Goal: Check status: Check status

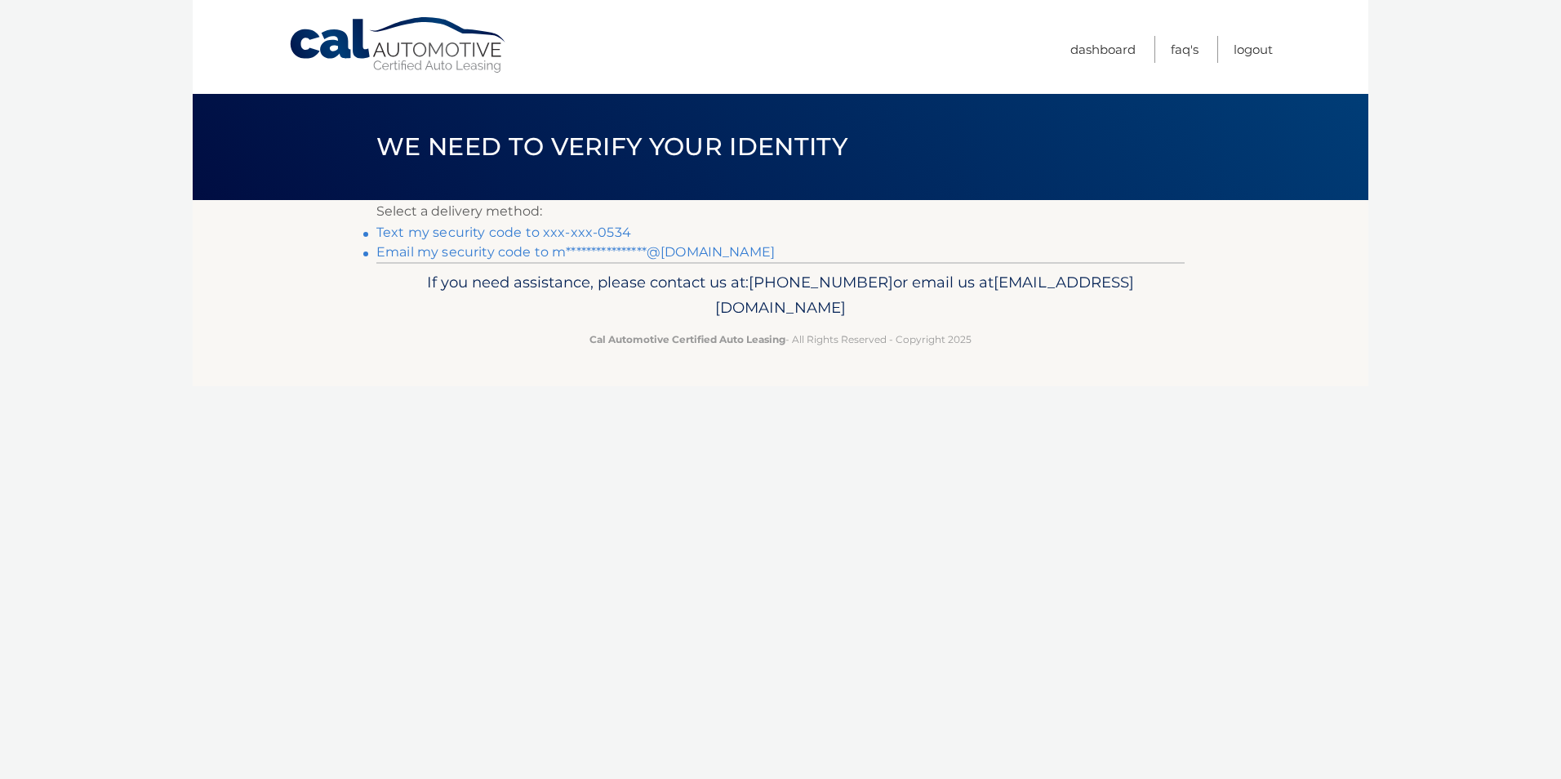
click at [445, 232] on link "Text my security code to xxx-xxx-0534" at bounding box center [503, 232] width 255 height 16
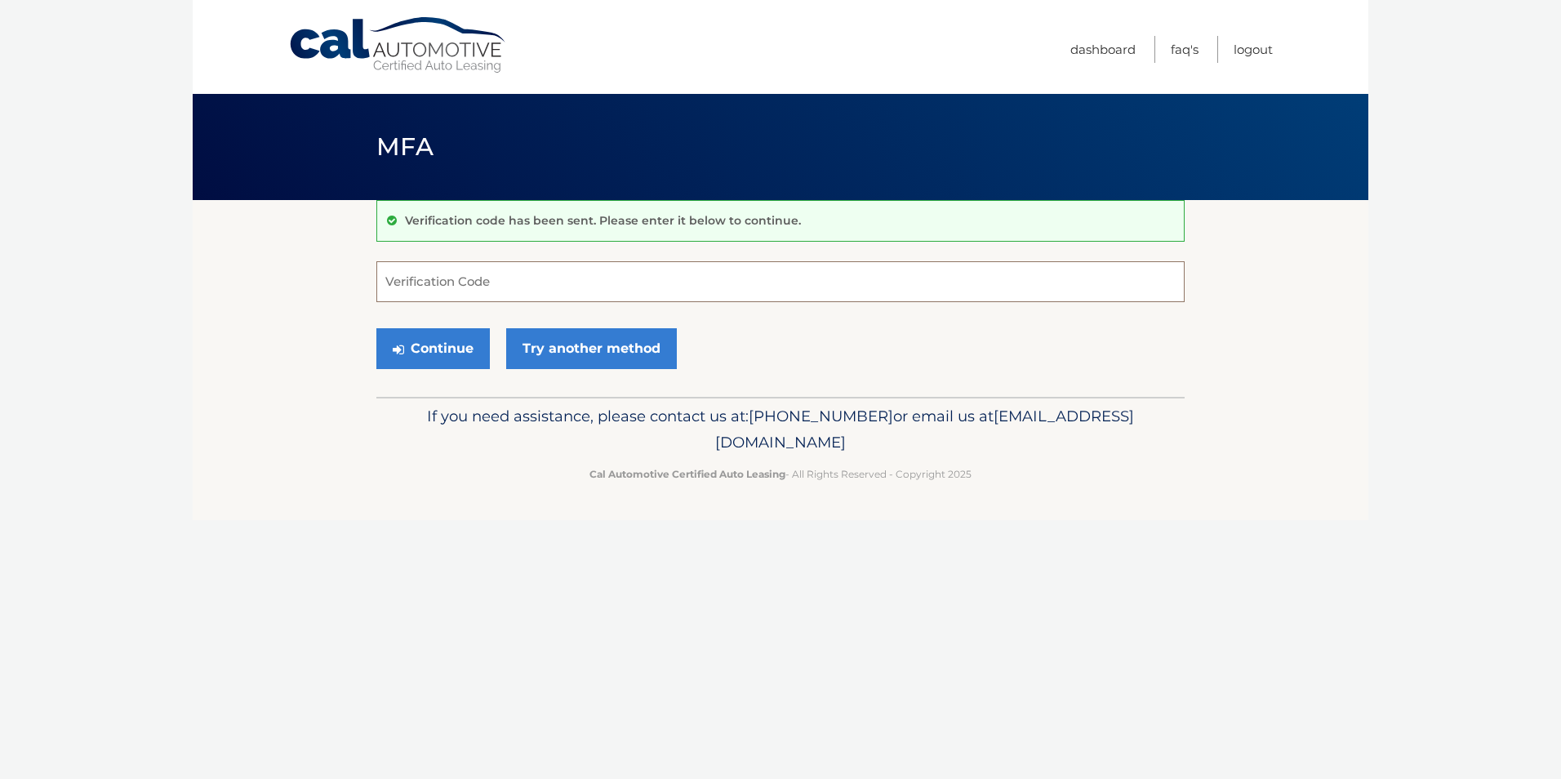
drag, startPoint x: 500, startPoint y: 282, endPoint x: 470, endPoint y: 256, distance: 39.3
click at [504, 284] on input "Verification Code" at bounding box center [780, 281] width 808 height 41
type input "448156"
click at [441, 348] on button "Continue" at bounding box center [432, 348] width 113 height 41
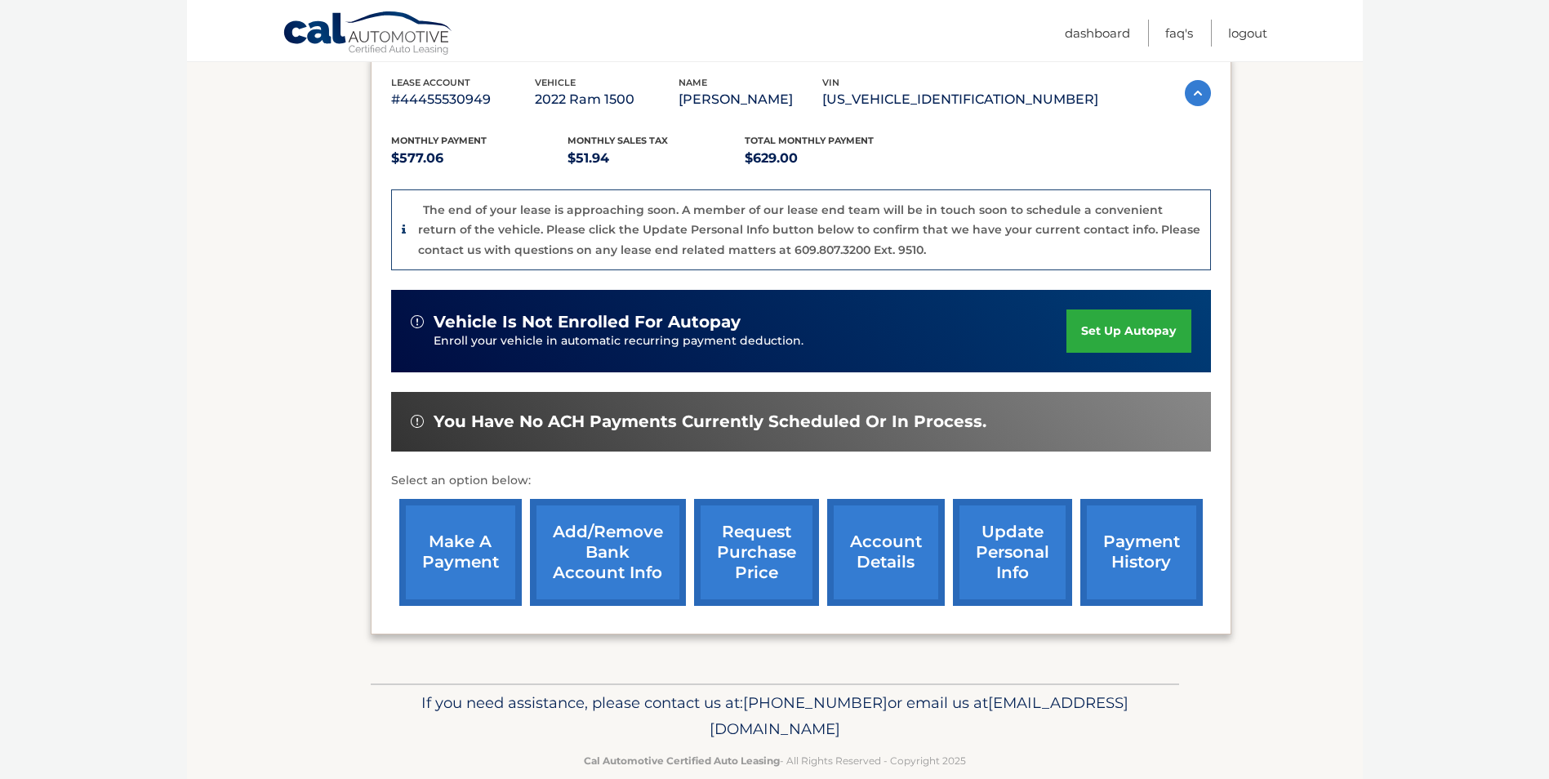
scroll to position [312, 0]
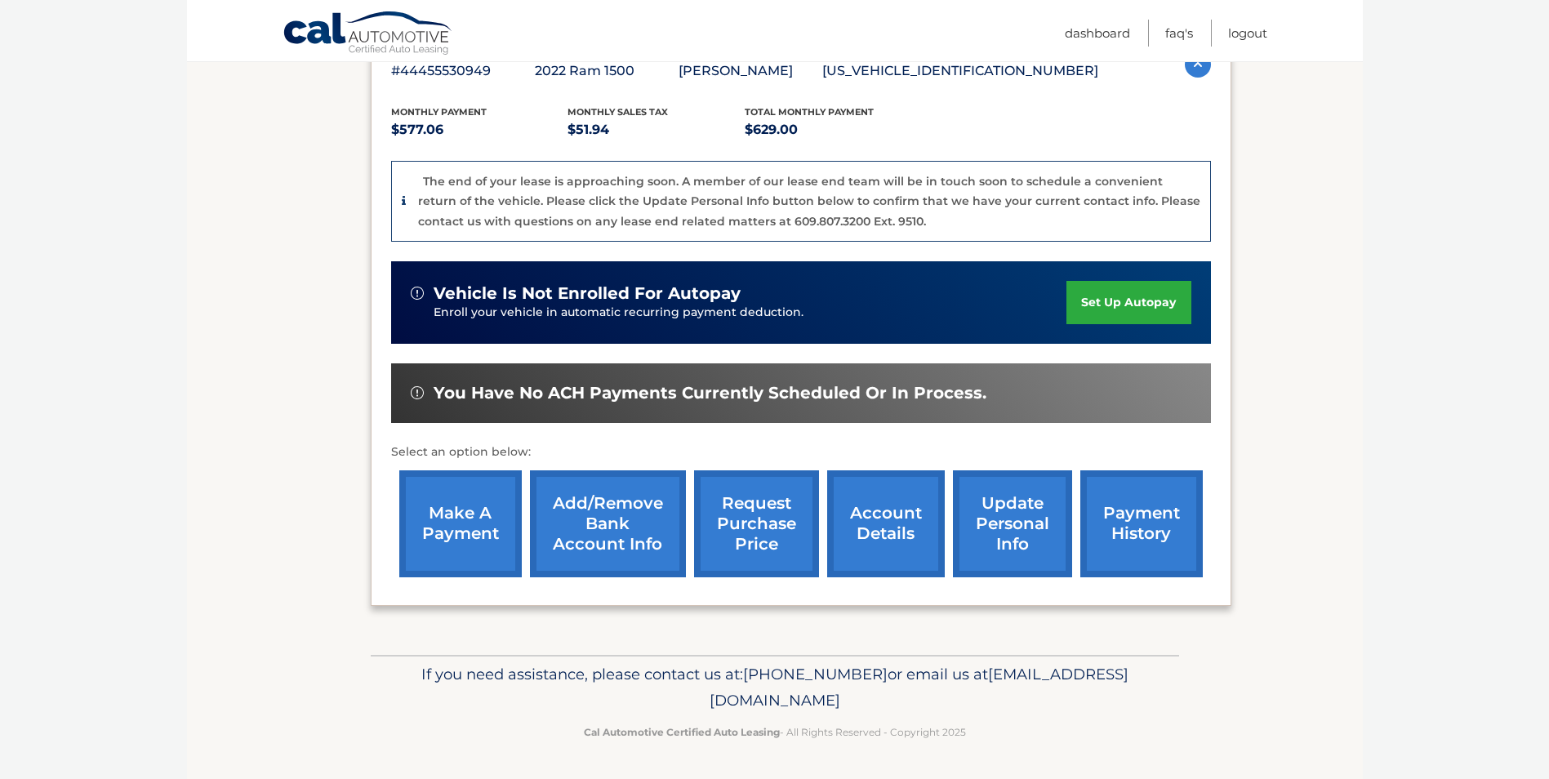
click at [760, 518] on link "request purchase price" at bounding box center [756, 523] width 125 height 107
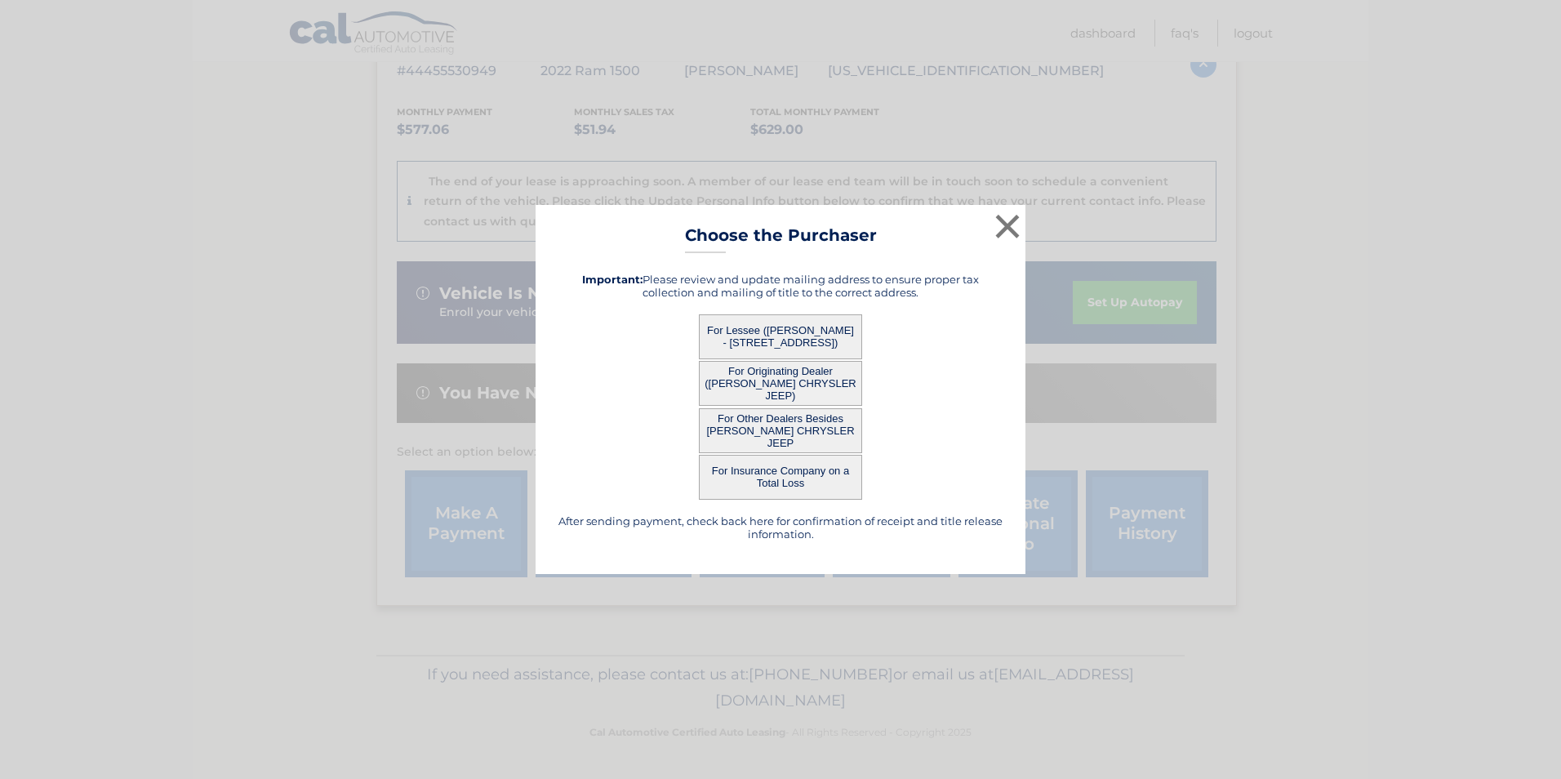
click at [797, 342] on button "For Lessee ([PERSON_NAME] - [STREET_ADDRESS])" at bounding box center [780, 336] width 163 height 45
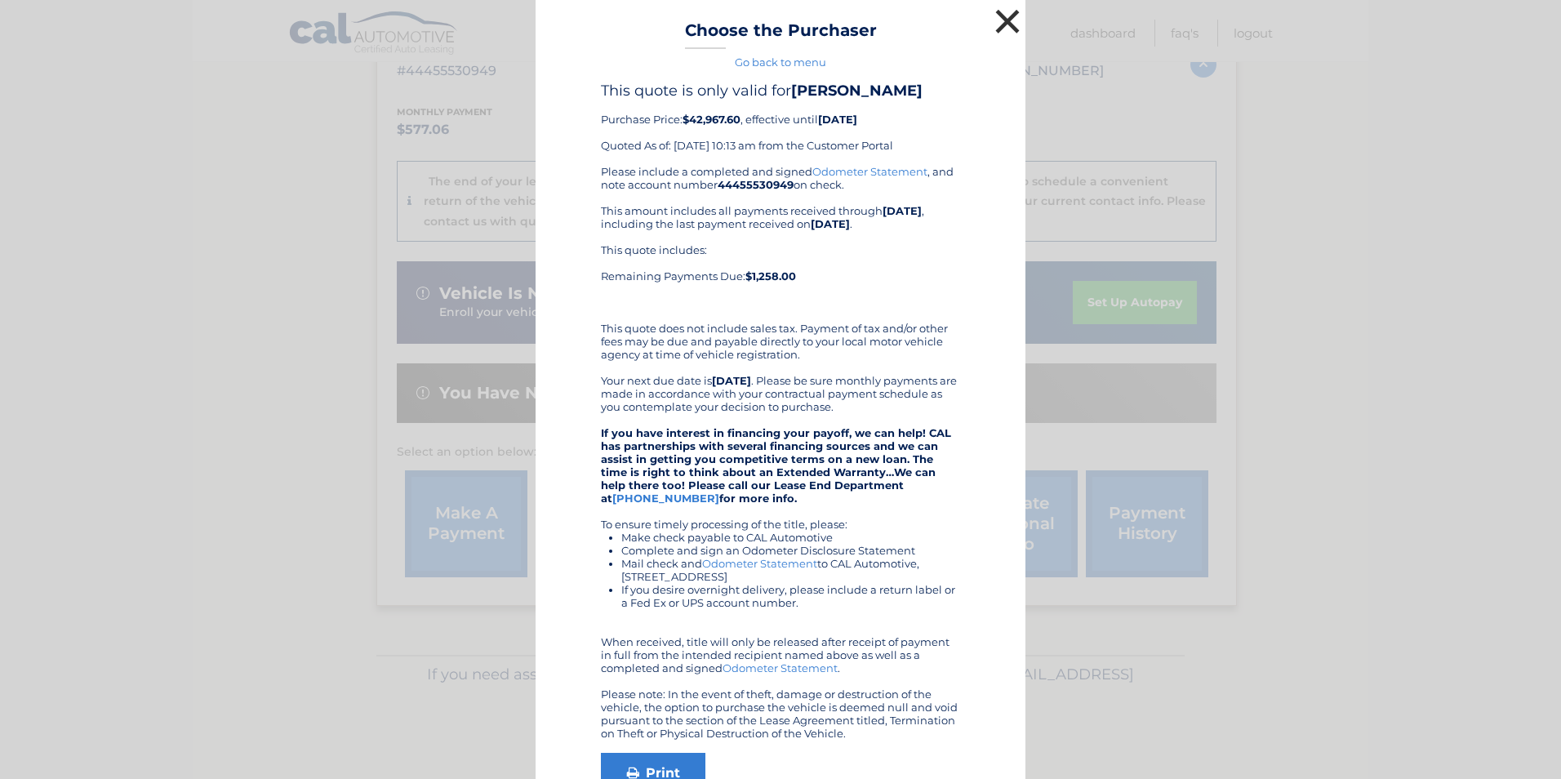
click at [998, 20] on button "×" at bounding box center [1007, 21] width 33 height 33
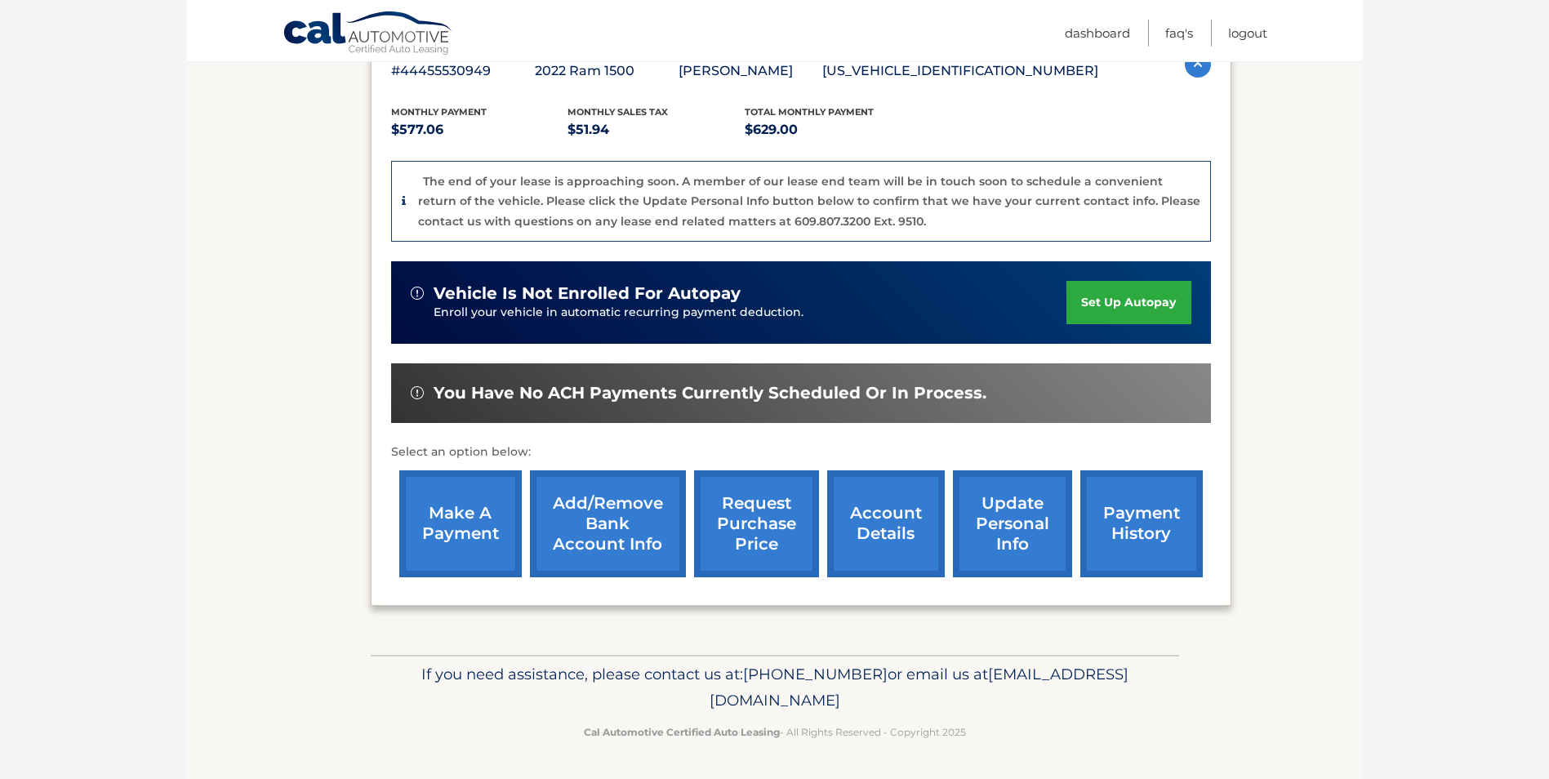
click at [758, 528] on link "request purchase price" at bounding box center [756, 523] width 125 height 107
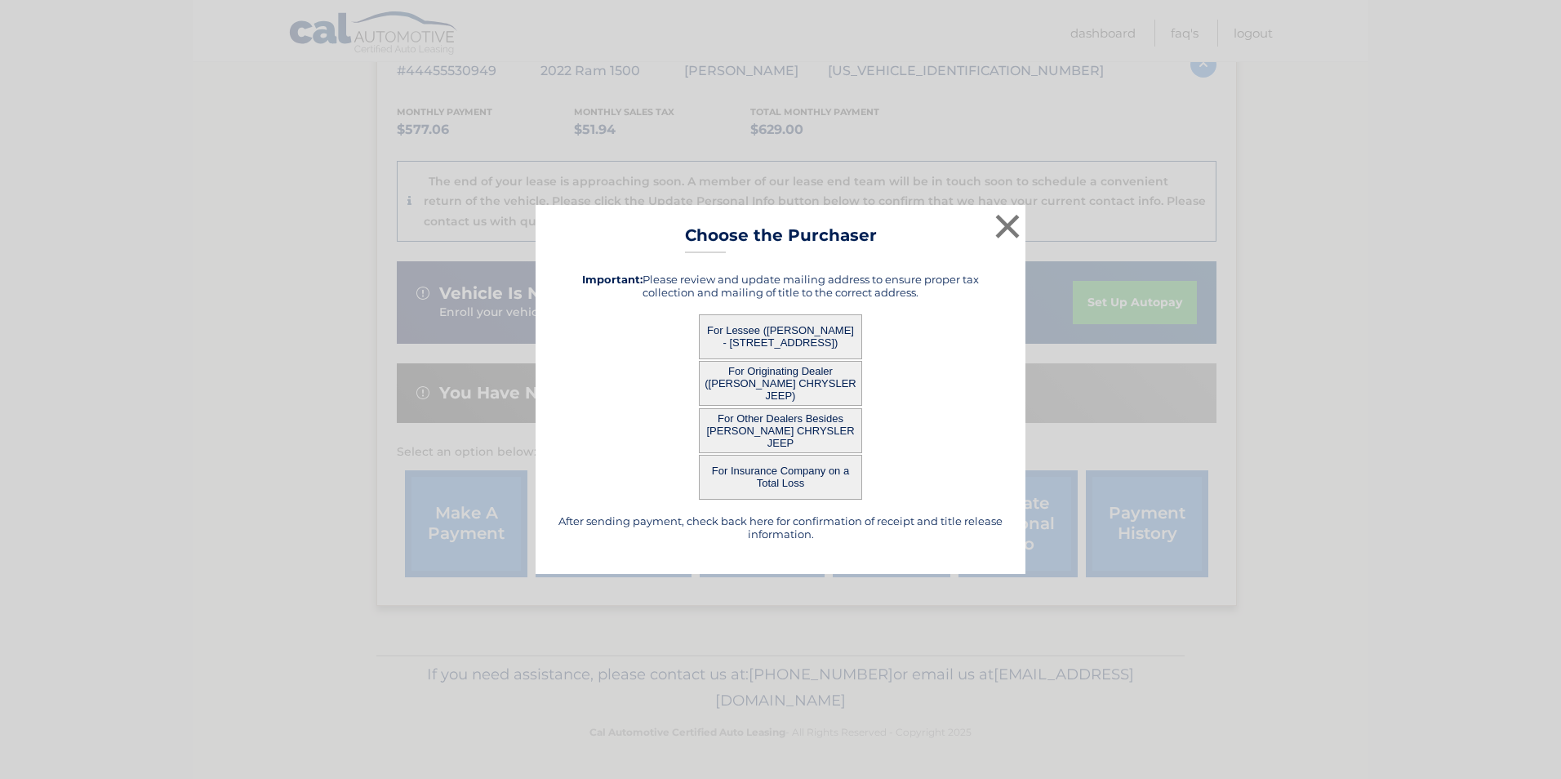
click at [779, 386] on button "For Originating Dealer ([PERSON_NAME] CHRYSLER JEEP)" at bounding box center [780, 383] width 163 height 45
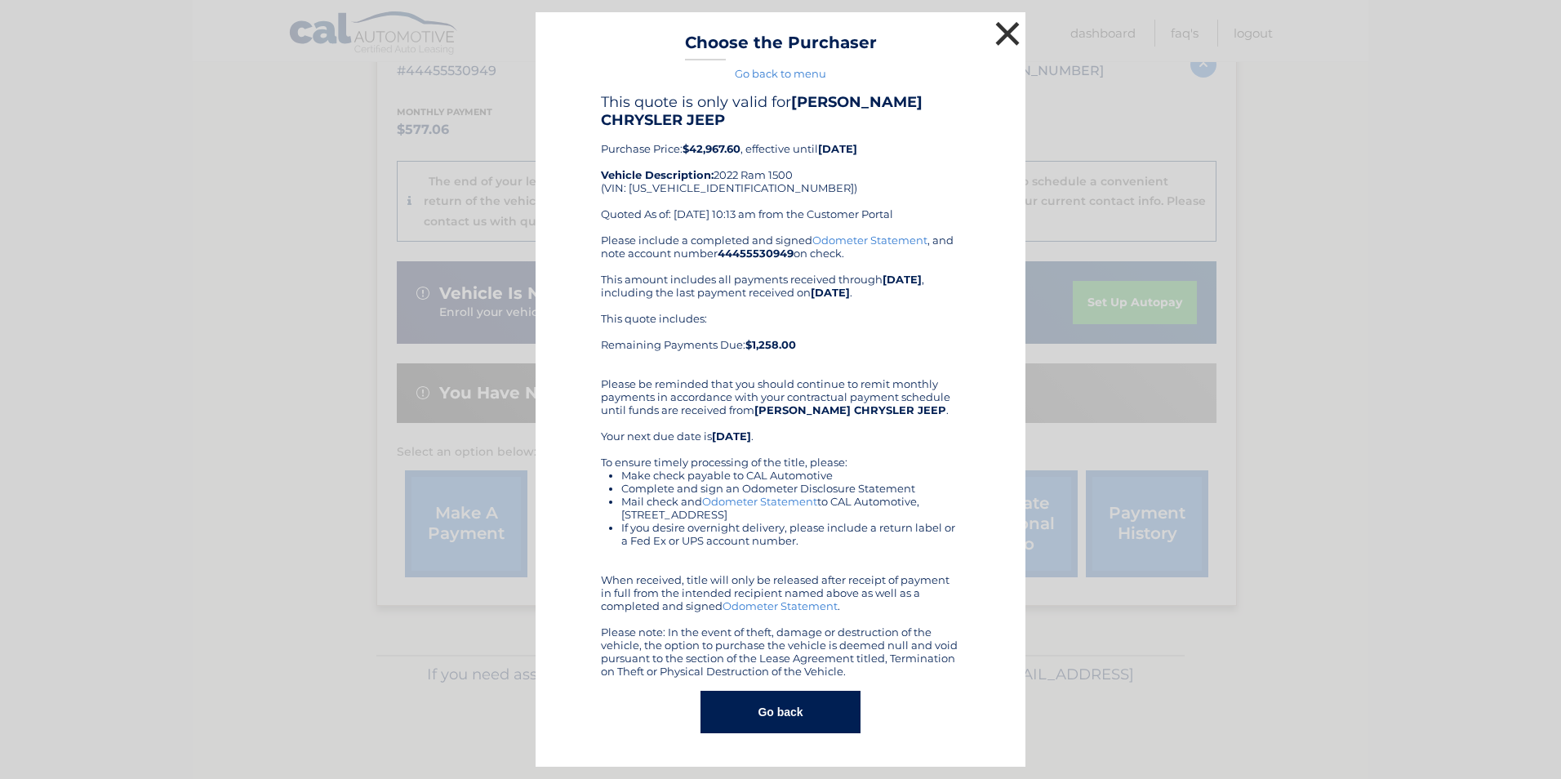
click at [1004, 33] on button "×" at bounding box center [1007, 33] width 33 height 33
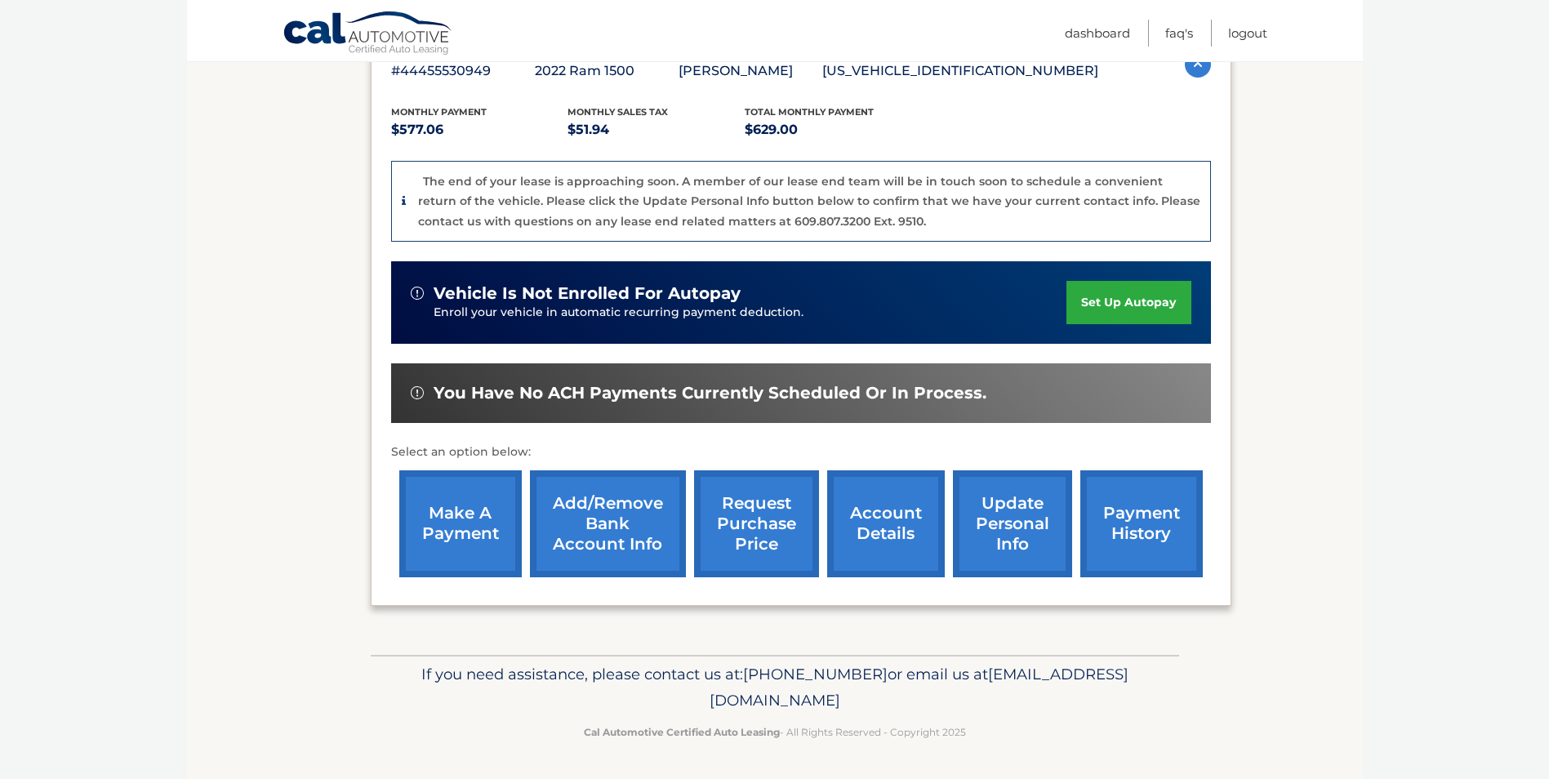
click at [752, 533] on link "request purchase price" at bounding box center [756, 523] width 125 height 107
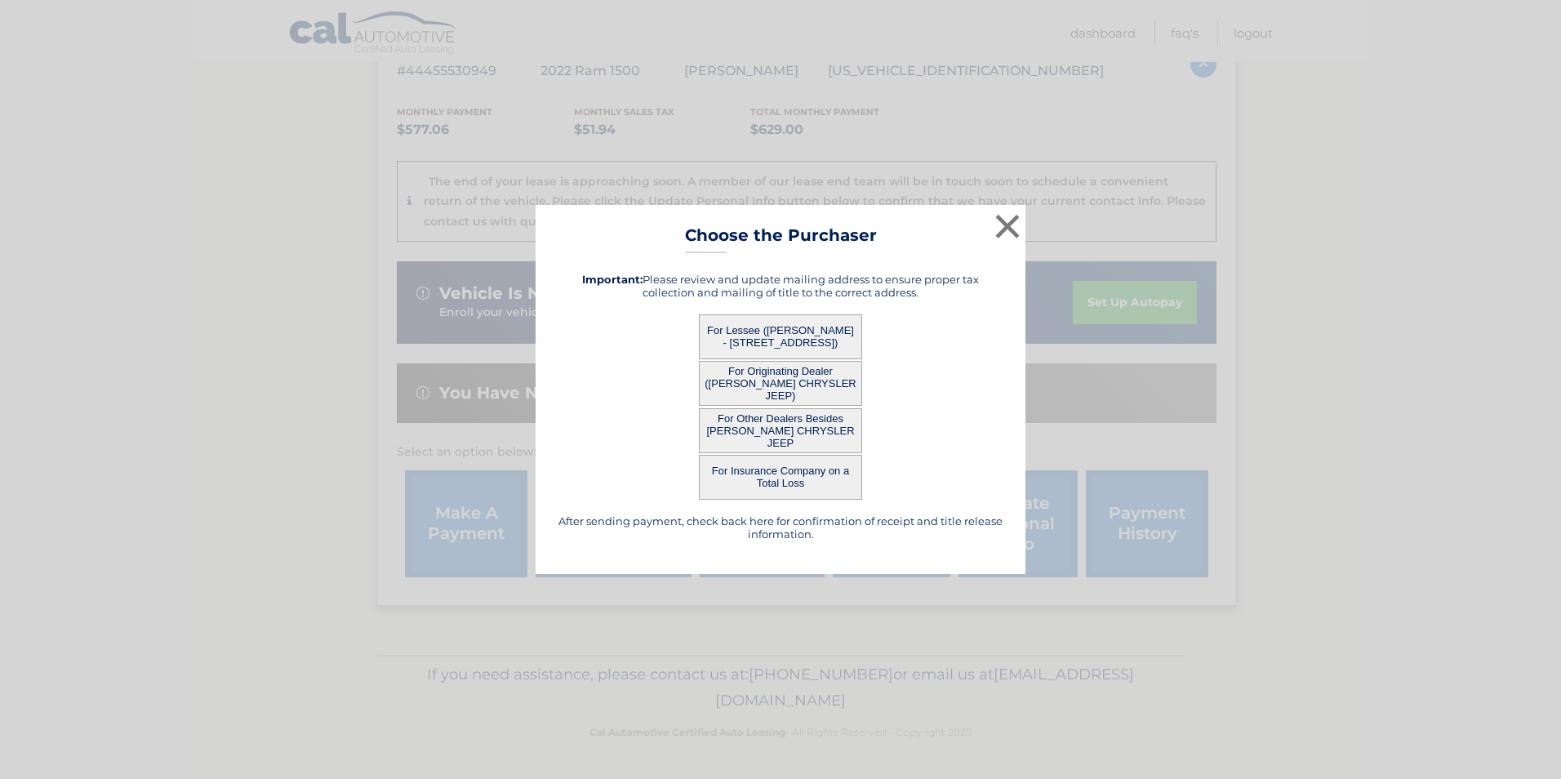
click at [775, 432] on button "For Other Dealers Besides [PERSON_NAME] CHRYSLER JEEP" at bounding box center [780, 430] width 163 height 45
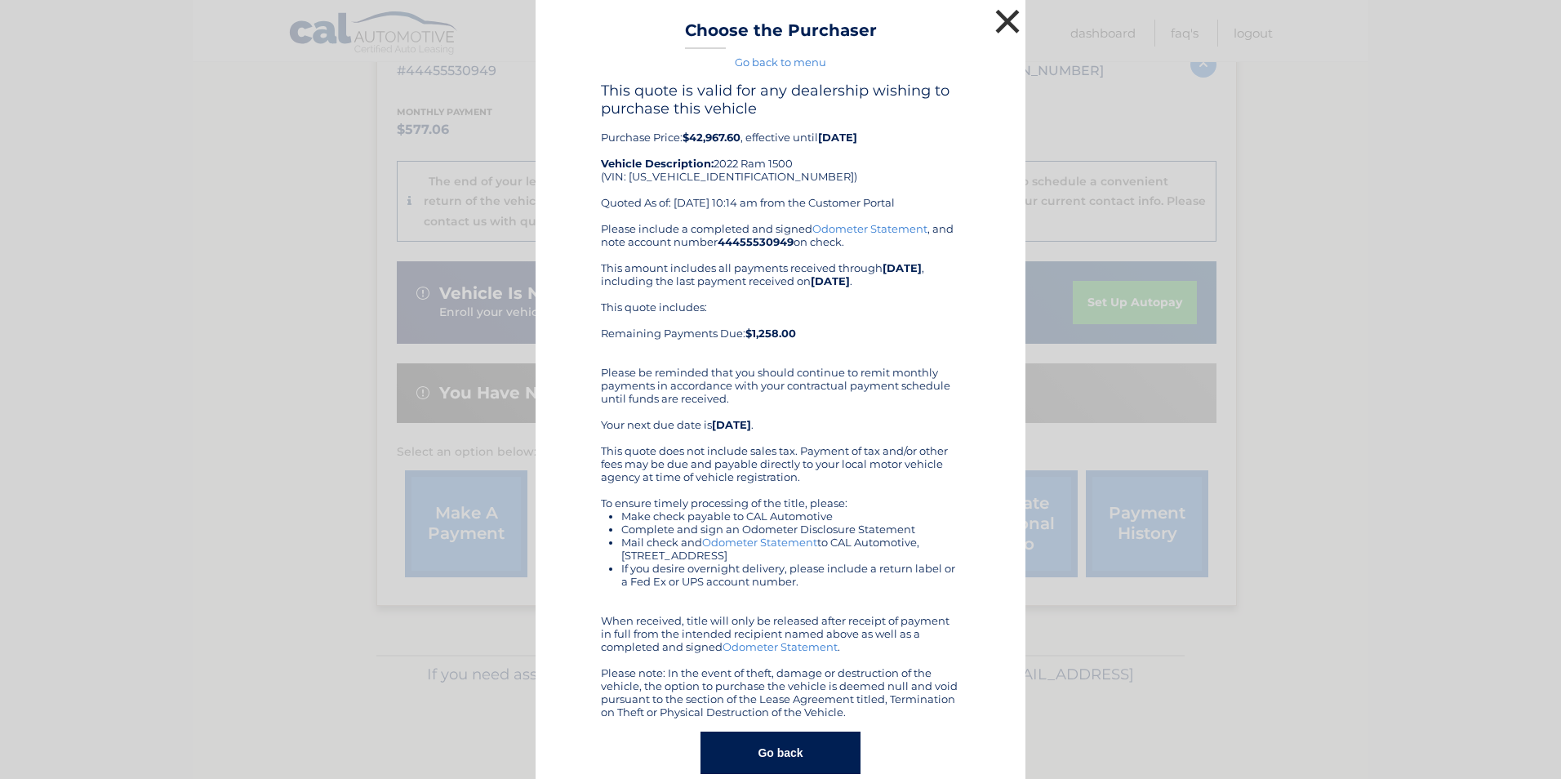
click at [998, 20] on button "×" at bounding box center [1007, 21] width 33 height 33
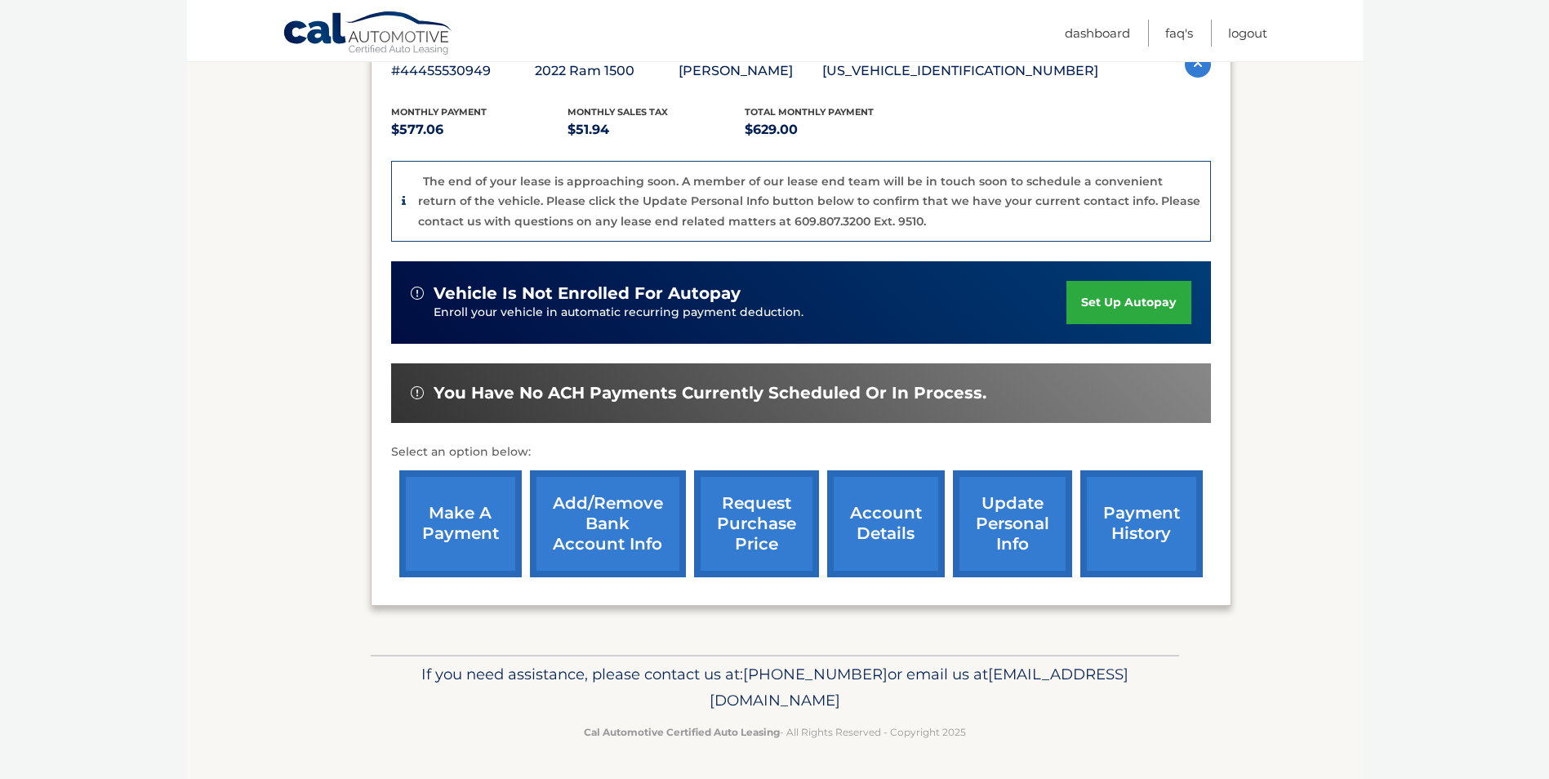
click at [1151, 551] on link "payment history" at bounding box center [1141, 523] width 122 height 107
